Goal: Task Accomplishment & Management: Manage account settings

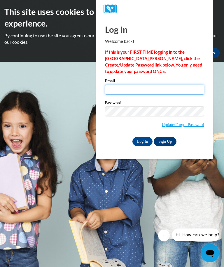
click at [143, 91] on input "Email" at bounding box center [154, 90] width 99 height 10
type input "Lanaijha_Tucker_VJQzq"
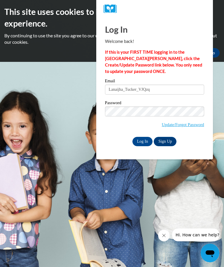
click at [142, 141] on input "Log In" at bounding box center [142, 141] width 20 height 9
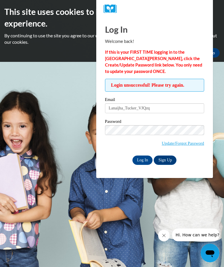
click at [164, 109] on input "Lanaijha_Tucker_VJQzq" at bounding box center [154, 108] width 99 height 10
type input "L"
type input "[EMAIL_ADDRESS][DOMAIN_NAME]"
click at [142, 160] on input "Log In" at bounding box center [142, 160] width 20 height 9
click at [195, 142] on link "Update/Forgot Password" at bounding box center [183, 143] width 42 height 5
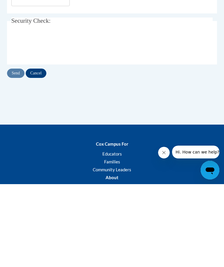
click at [37, 84] on input "Email Address" at bounding box center [40, 84] width 58 height 10
type input "Cjstrick32@gmail.com"
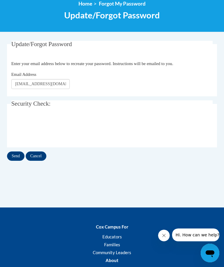
click at [17, 155] on input "Send" at bounding box center [16, 155] width 18 height 9
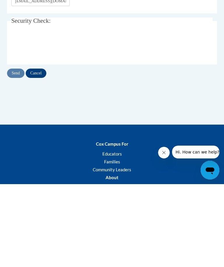
scroll to position [104, 0]
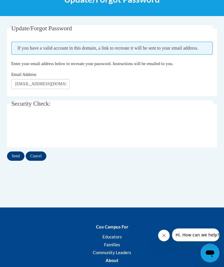
click at [16, 156] on input "Send" at bounding box center [16, 155] width 18 height 9
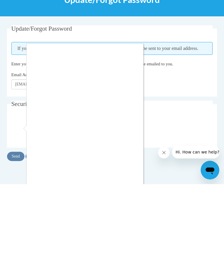
scroll to position [104, 0]
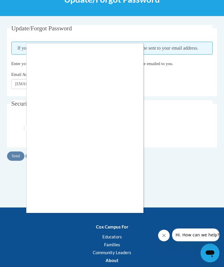
click at [22, 129] on div at bounding box center [112, 133] width 224 height 267
click at [189, 126] on div at bounding box center [112, 133] width 224 height 267
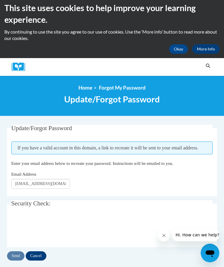
scroll to position [0, 0]
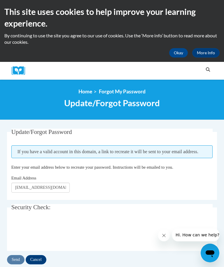
click at [179, 51] on button "Okay" at bounding box center [178, 52] width 19 height 9
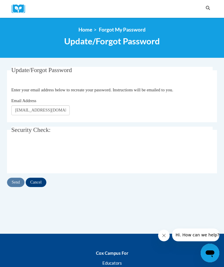
click at [39, 181] on input "Cancel" at bounding box center [36, 182] width 21 height 9
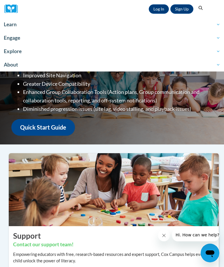
click at [158, 9] on link "Log In" at bounding box center [159, 8] width 20 height 9
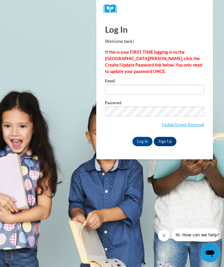
click at [127, 88] on input "Email" at bounding box center [154, 90] width 99 height 10
type input "[EMAIL_ADDRESS][DOMAIN_NAME]"
click at [142, 143] on input "Log In" at bounding box center [142, 141] width 20 height 9
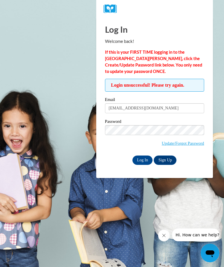
click at [144, 157] on input "Log In" at bounding box center [142, 160] width 20 height 9
click at [142, 157] on input "Log In" at bounding box center [142, 160] width 20 height 9
click at [188, 145] on link "Update/Forgot Password" at bounding box center [183, 143] width 42 height 5
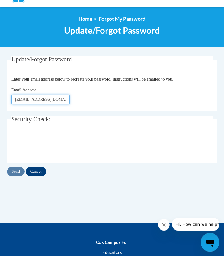
type input "[EMAIL_ADDRESS][DOMAIN_NAME]"
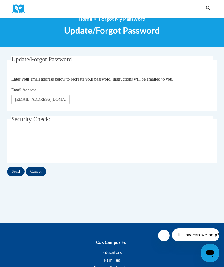
click at [20, 170] on input "Send" at bounding box center [16, 171] width 18 height 9
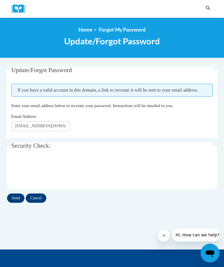
click at [18, 202] on input "Send" at bounding box center [16, 197] width 18 height 9
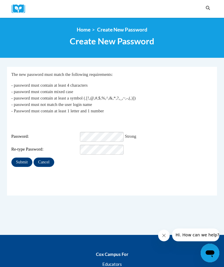
click at [24, 158] on input "Submit" at bounding box center [21, 162] width 21 height 9
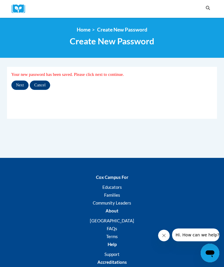
click at [23, 85] on input "Next" at bounding box center [19, 85] width 17 height 9
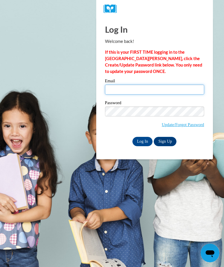
click at [141, 92] on input "Email" at bounding box center [154, 90] width 99 height 10
type input "Cjstrick32@gmail.com"
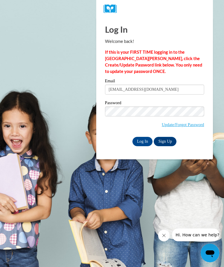
click at [142, 141] on input "Log In" at bounding box center [142, 141] width 20 height 9
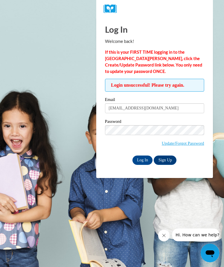
click at [141, 163] on input "Log In" at bounding box center [142, 160] width 20 height 9
click at [60, 146] on body "Log In Welcome back! If this is your FIRST TIME logging in to the [GEOGRAPHIC_D…" at bounding box center [112, 133] width 224 height 267
